Goal: Transaction & Acquisition: Download file/media

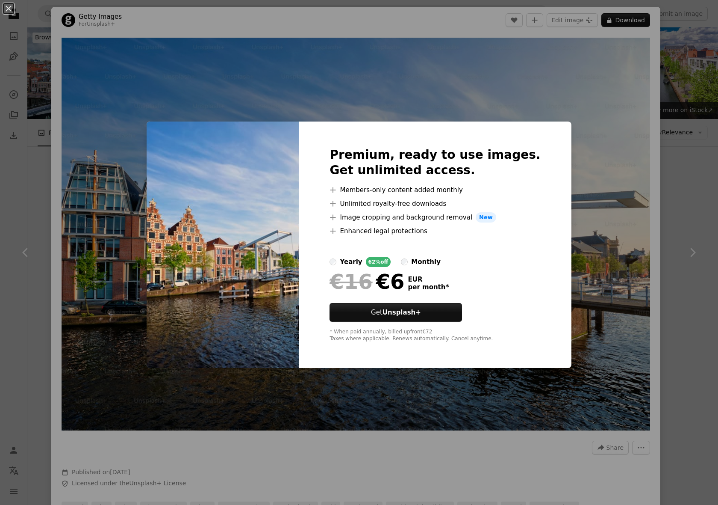
click at [649, 158] on div "An X shape Premium, ready to use images. Get unlimited access. A plus sign Memb…" at bounding box center [359, 252] width 718 height 505
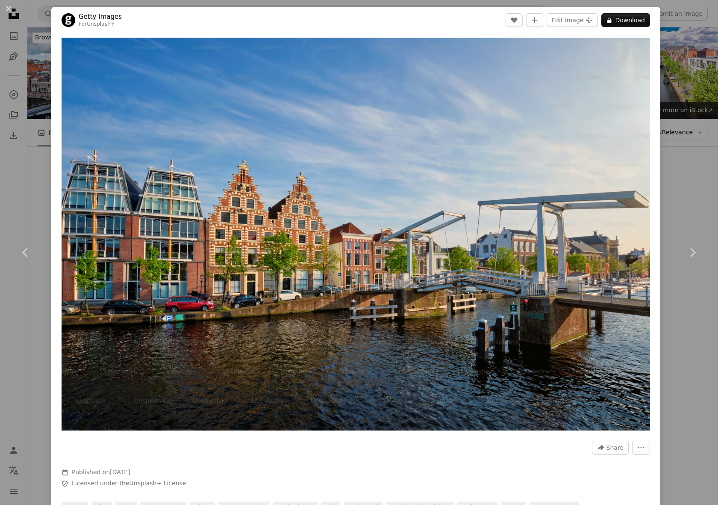
click at [680, 195] on div "An X shape Chevron left Chevron right Getty Images For Unsplash+ A heart A plus…" at bounding box center [359, 252] width 718 height 505
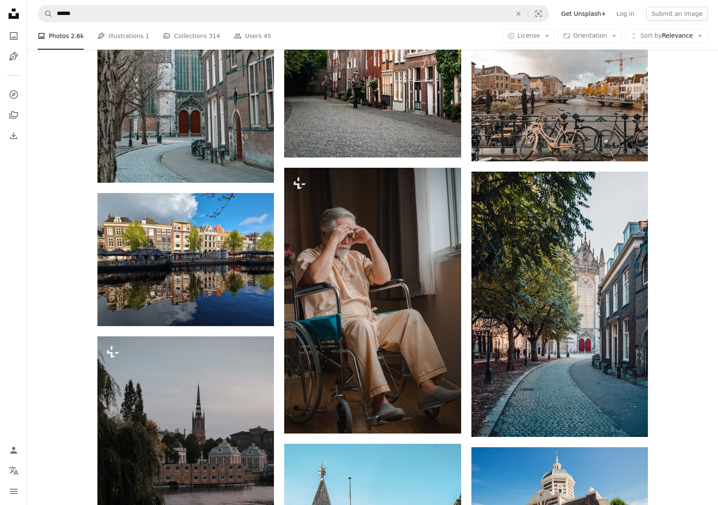
scroll to position [624, 0]
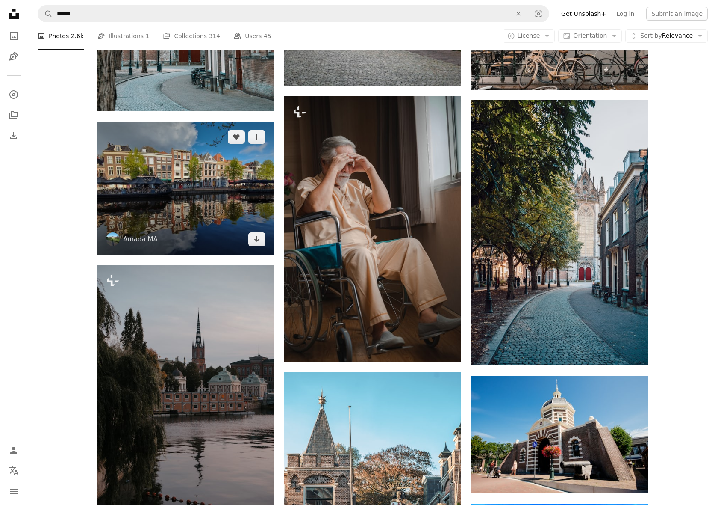
click at [161, 210] on img at bounding box center [186, 187] width 177 height 133
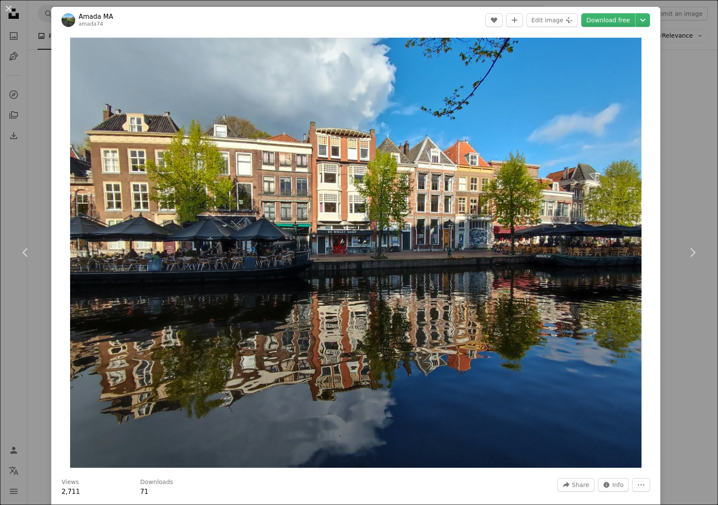
click at [702, 155] on div "An X shape Chevron left Chevron right [PERSON_NAME] MA amada74 A heart A plus s…" at bounding box center [359, 252] width 718 height 505
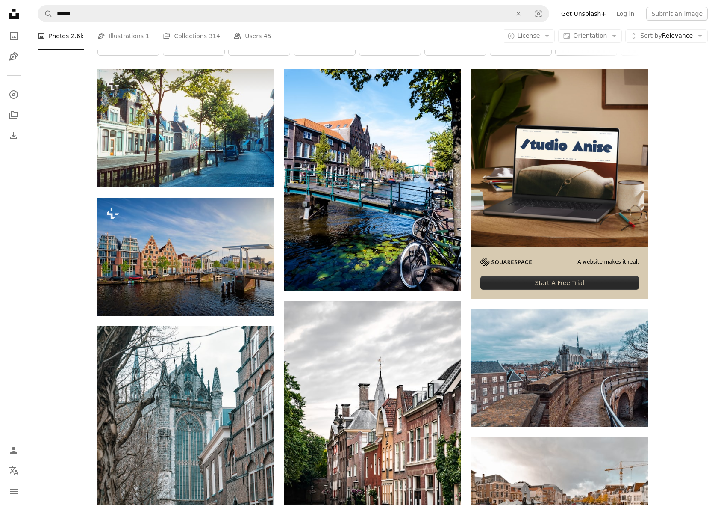
scroll to position [137, 0]
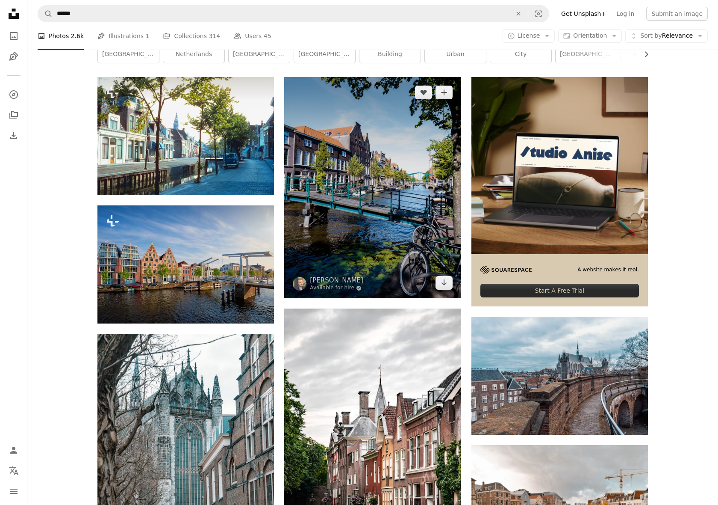
click at [386, 212] on img at bounding box center [372, 187] width 177 height 221
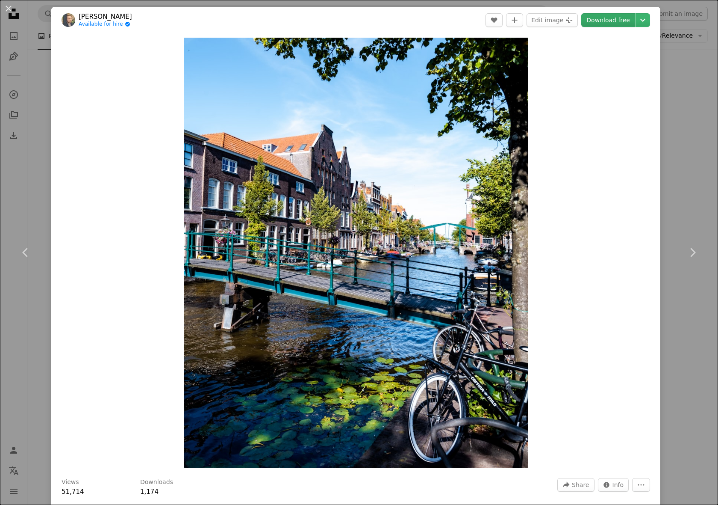
click at [627, 21] on link "Download free" at bounding box center [609, 20] width 54 height 14
